Goal: Check status: Check status

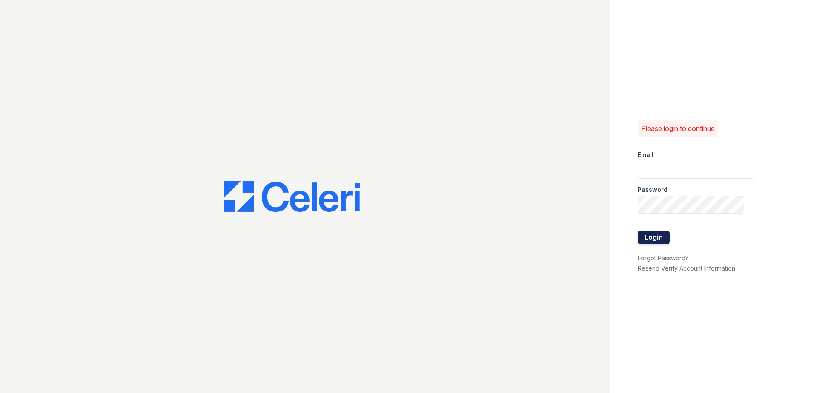
type input "renewwhitemarsh@trinity-pm.com"
click at [642, 239] on button "Login" at bounding box center [653, 238] width 32 height 14
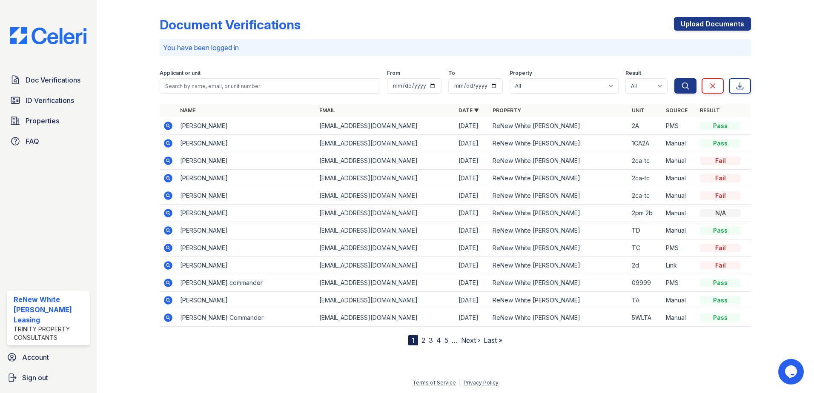
click at [167, 129] on icon at bounding box center [168, 126] width 9 height 9
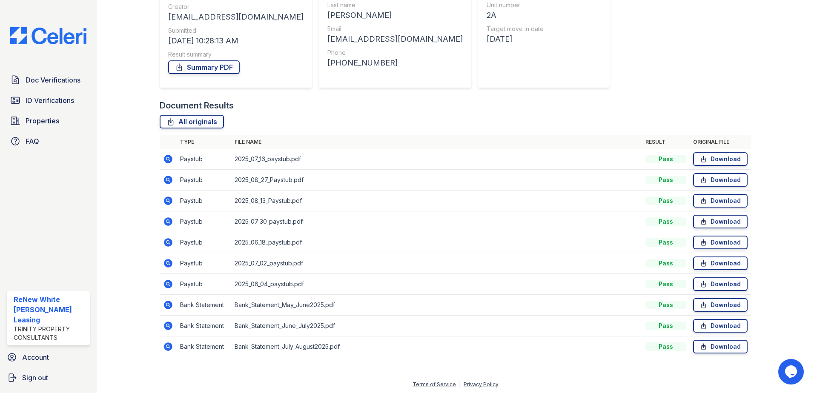
scroll to position [111, 0]
click at [167, 303] on icon at bounding box center [167, 303] width 2 height 2
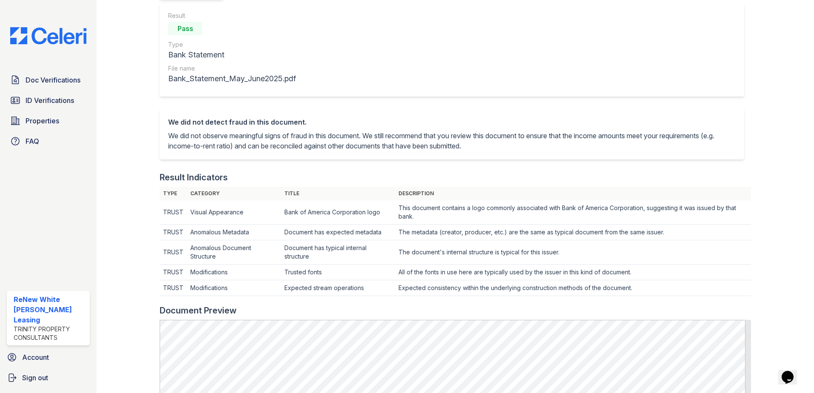
scroll to position [255, 0]
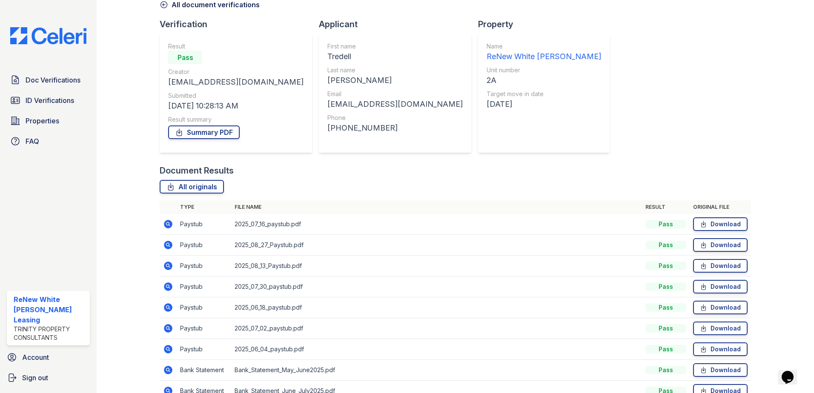
scroll to position [85, 0]
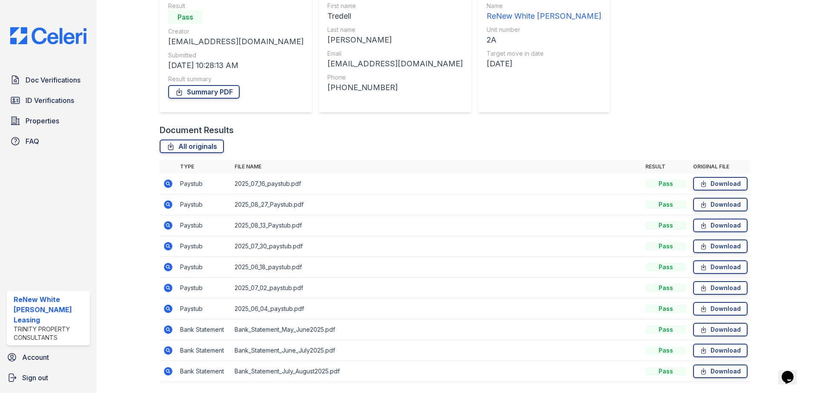
click at [170, 353] on icon at bounding box center [168, 350] width 9 height 9
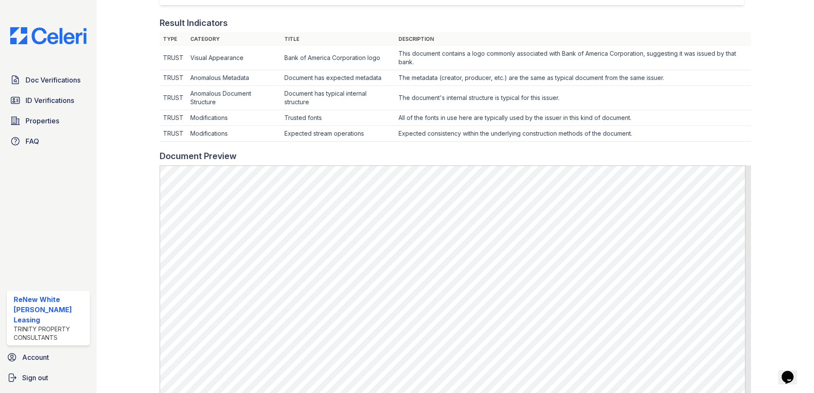
scroll to position [383, 0]
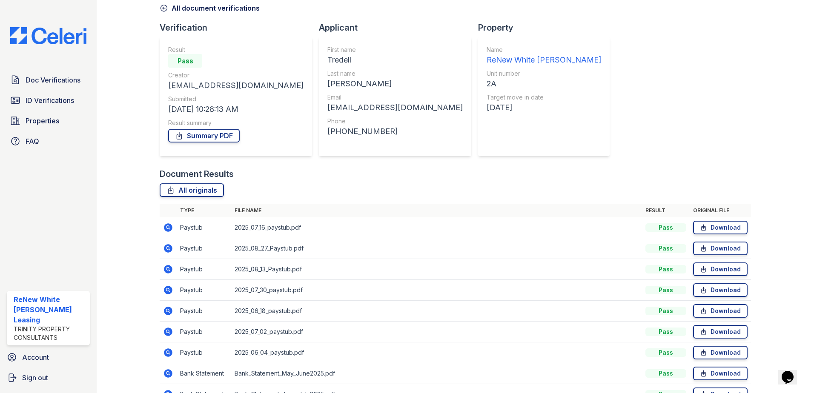
scroll to position [111, 0]
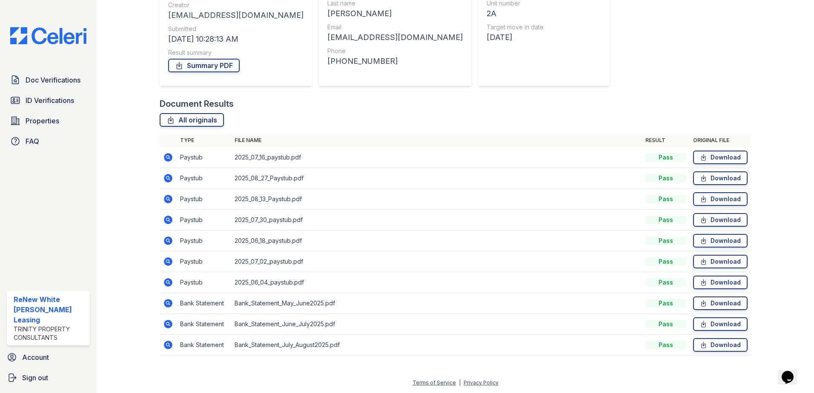
click at [171, 344] on icon at bounding box center [168, 345] width 9 height 9
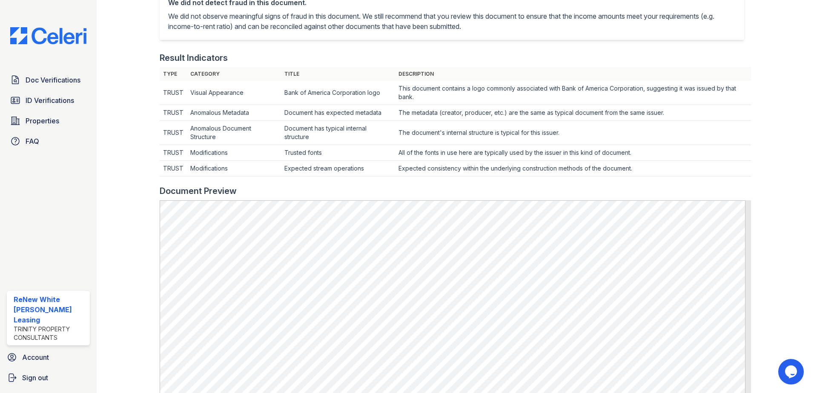
scroll to position [213, 0]
click at [77, 77] on span "Doc Verifications" at bounding box center [53, 80] width 55 height 10
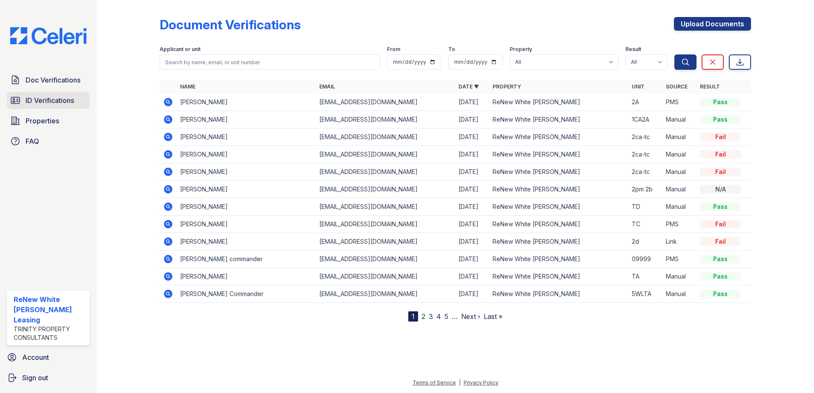
click at [64, 97] on span "ID Verifications" at bounding box center [50, 100] width 49 height 10
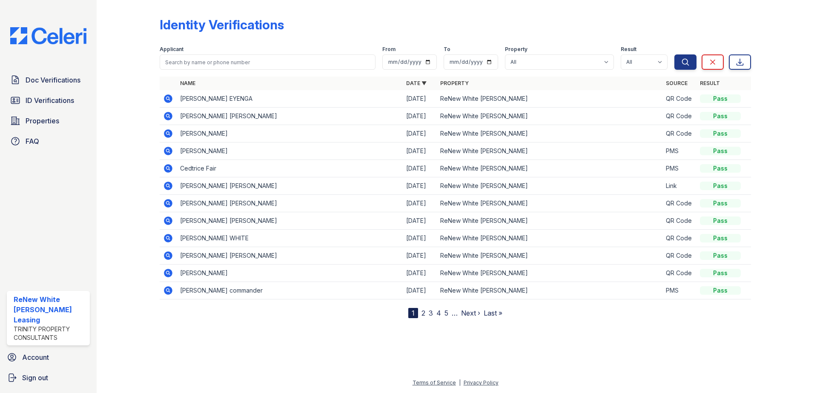
click at [167, 96] on icon at bounding box center [168, 98] width 9 height 9
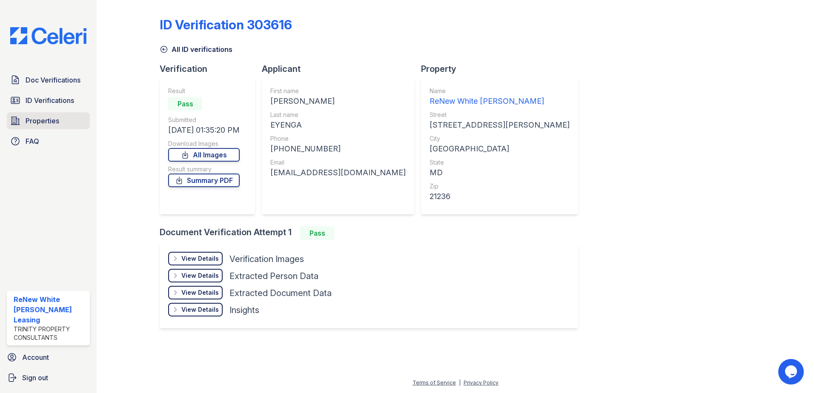
click at [46, 113] on link "Properties" at bounding box center [48, 120] width 83 height 17
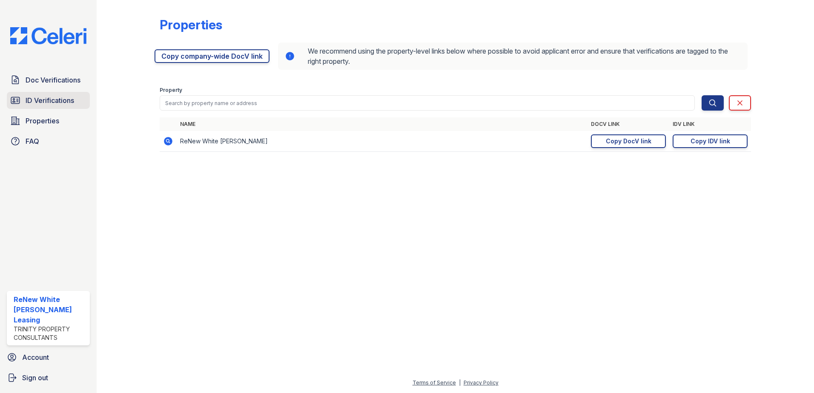
click at [43, 101] on span "ID Verifications" at bounding box center [50, 100] width 49 height 10
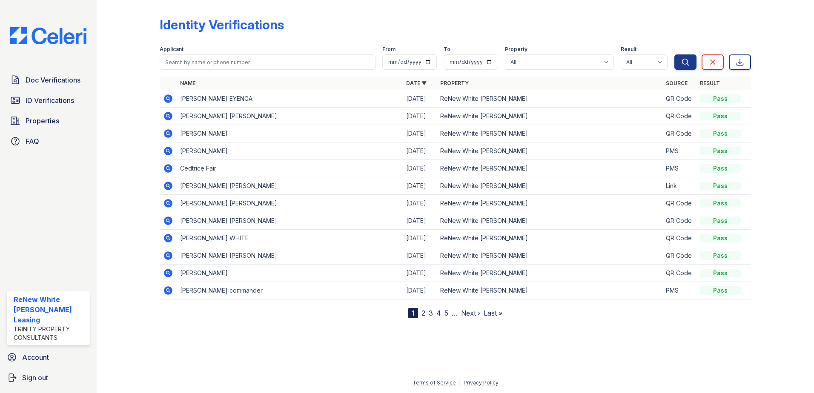
click at [169, 96] on icon at bounding box center [168, 98] width 9 height 9
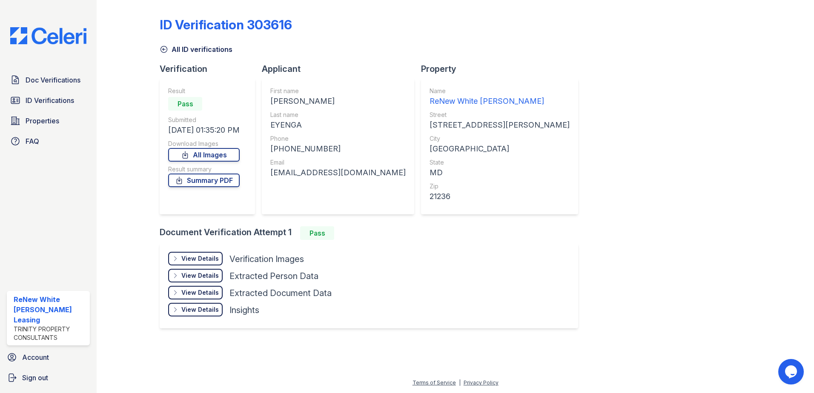
click at [196, 257] on div "View Details" at bounding box center [199, 258] width 37 height 9
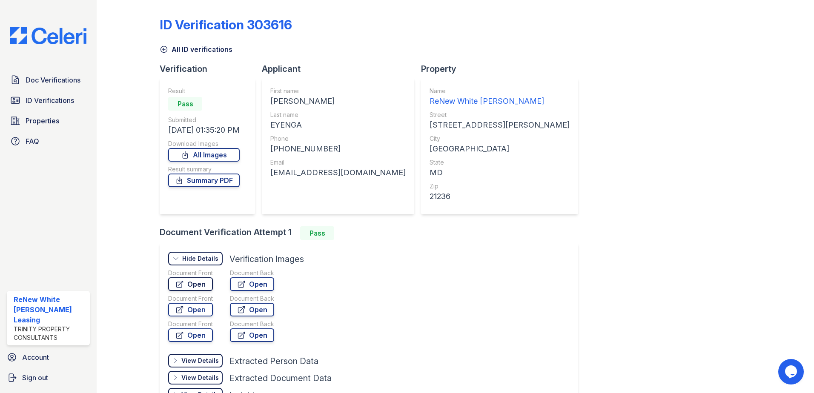
click at [194, 283] on link "Open" at bounding box center [190, 284] width 45 height 14
click at [68, 97] on span "ID Verifications" at bounding box center [50, 100] width 49 height 10
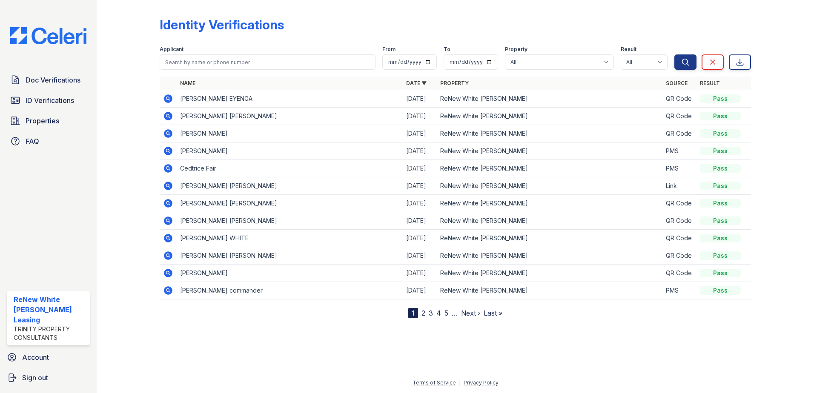
click at [166, 98] on icon at bounding box center [168, 98] width 9 height 9
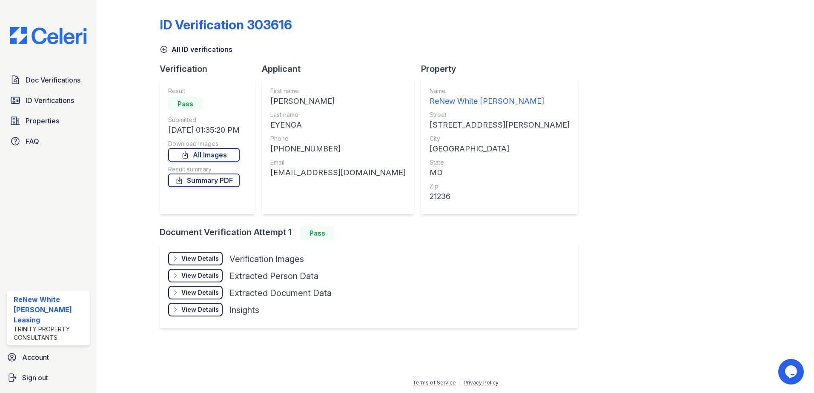
drag, startPoint x: 334, startPoint y: 149, endPoint x: 291, endPoint y: 142, distance: 43.9
click at [291, 142] on div "Phone +14438891417" at bounding box center [337, 144] width 135 height 20
drag, startPoint x: 291, startPoint y: 142, endPoint x: 296, endPoint y: 148, distance: 7.5
copy div "+14438891417"
drag, startPoint x: 369, startPoint y: 175, endPoint x: 271, endPoint y: 175, distance: 97.9
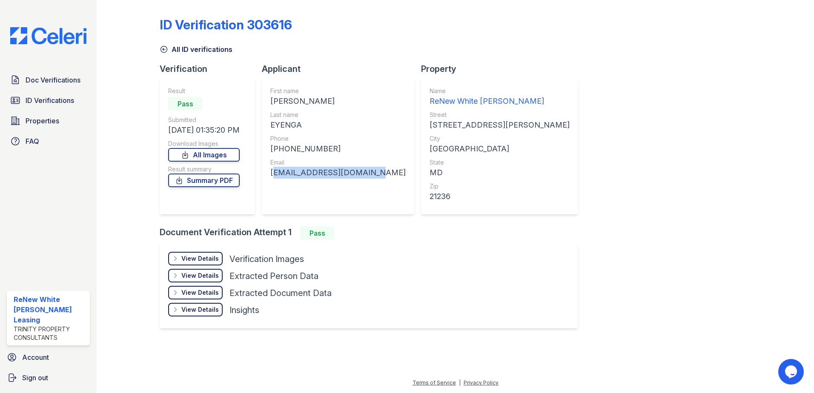
click at [271, 175] on div "First name ALFRED OKUTOYI Last name EYENGA Phone +14438891417 Email okutoyieyen…" at bounding box center [338, 146] width 152 height 136
drag, startPoint x: 271, startPoint y: 175, endPoint x: 282, endPoint y: 176, distance: 11.1
copy div "okutoyieyenga@yahoo.com"
click at [51, 89] on link "Doc Verifications" at bounding box center [48, 79] width 83 height 17
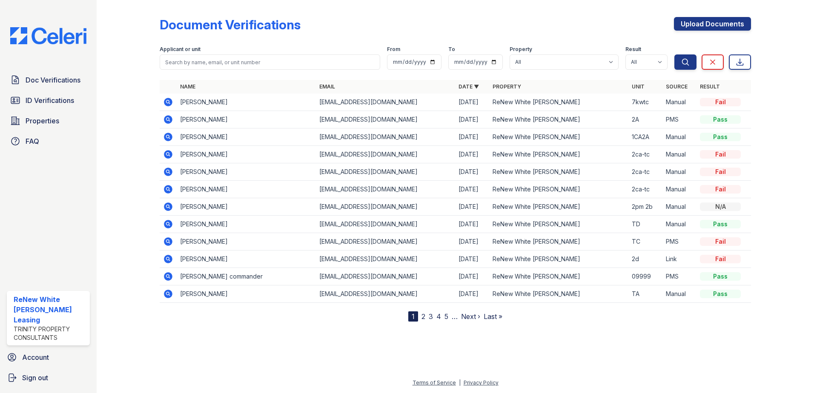
click at [167, 100] on icon at bounding box center [168, 102] width 9 height 9
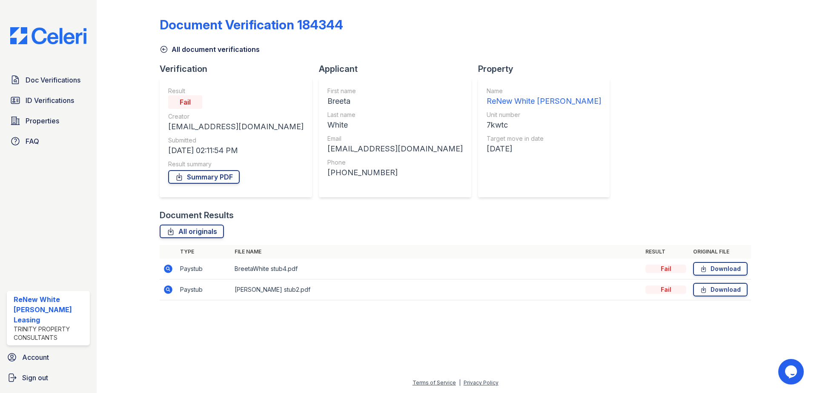
click at [163, 271] on icon at bounding box center [168, 269] width 10 height 10
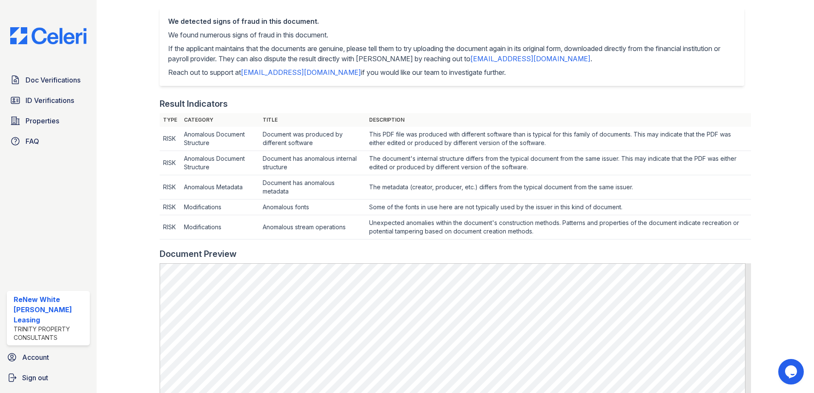
scroll to position [298, 0]
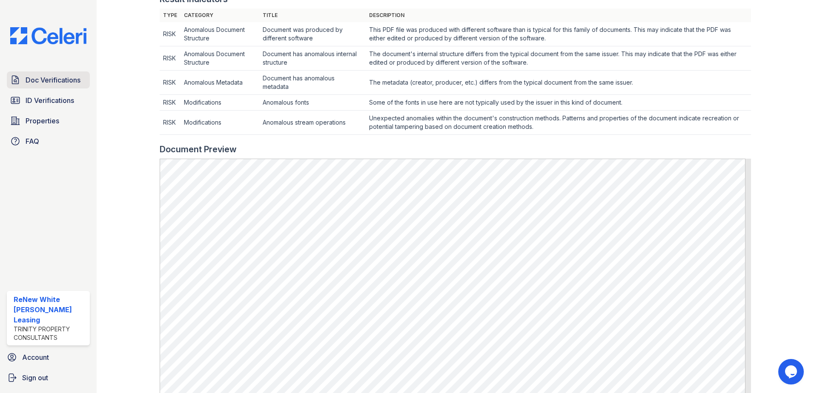
click at [83, 77] on link "Doc Verifications" at bounding box center [48, 79] width 83 height 17
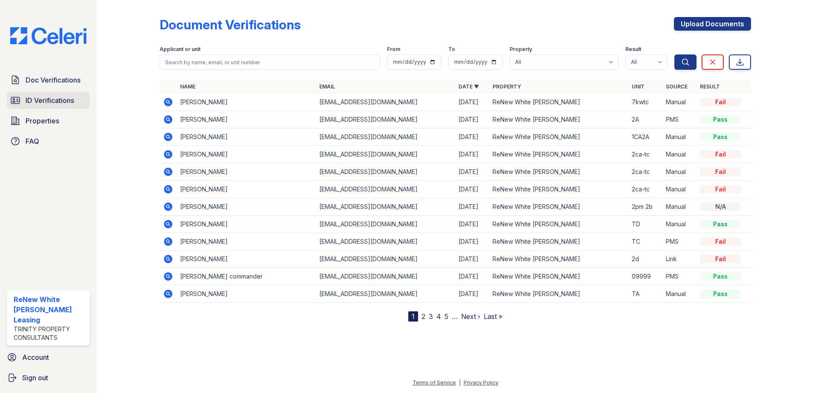
click at [83, 105] on link "ID Verifications" at bounding box center [48, 100] width 83 height 17
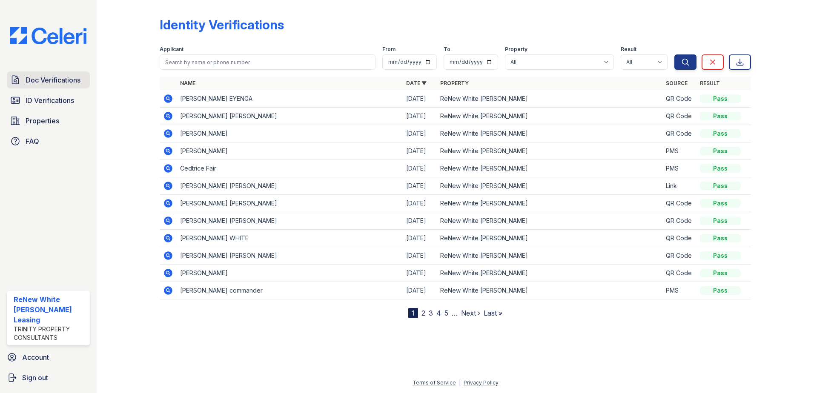
click at [69, 74] on link "Doc Verifications" at bounding box center [48, 79] width 83 height 17
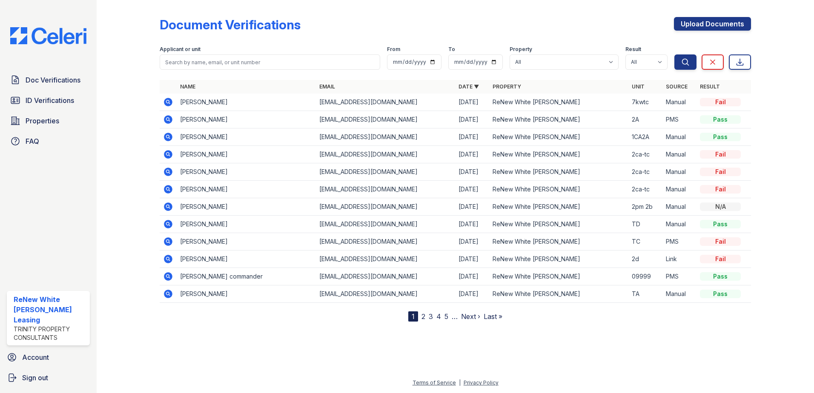
click at [166, 105] on icon at bounding box center [168, 102] width 9 height 9
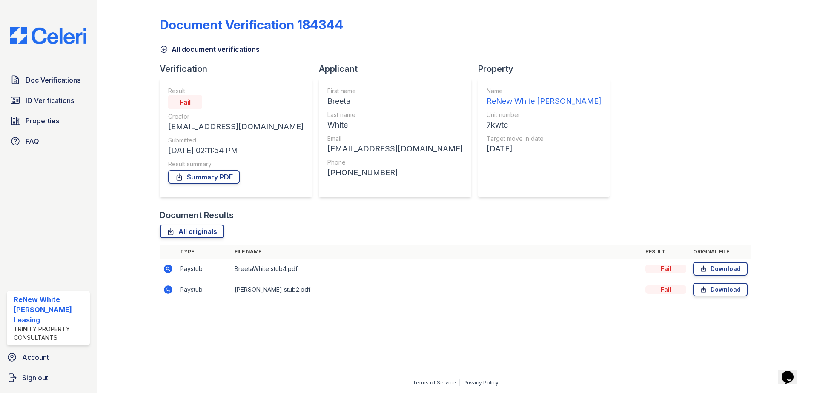
click at [171, 293] on icon at bounding box center [168, 290] width 10 height 10
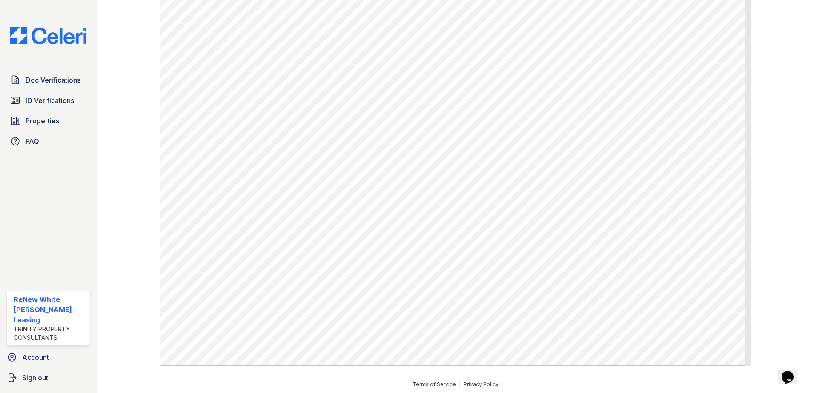
scroll to position [485, 0]
